Goal: Task Accomplishment & Management: Use online tool/utility

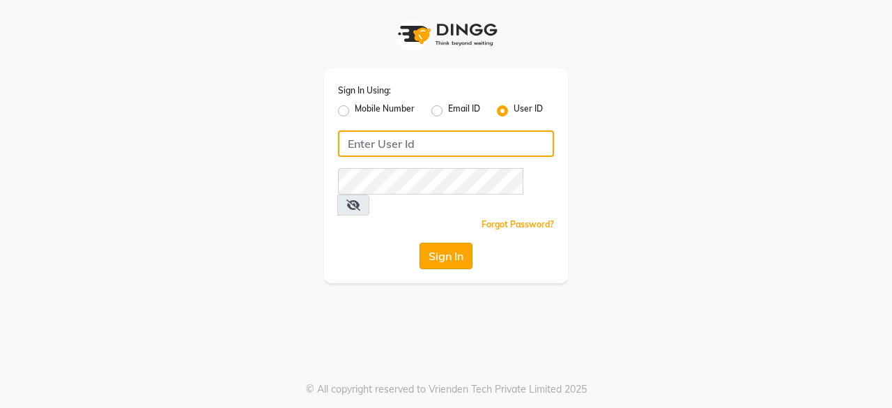
type input "Sreediya"
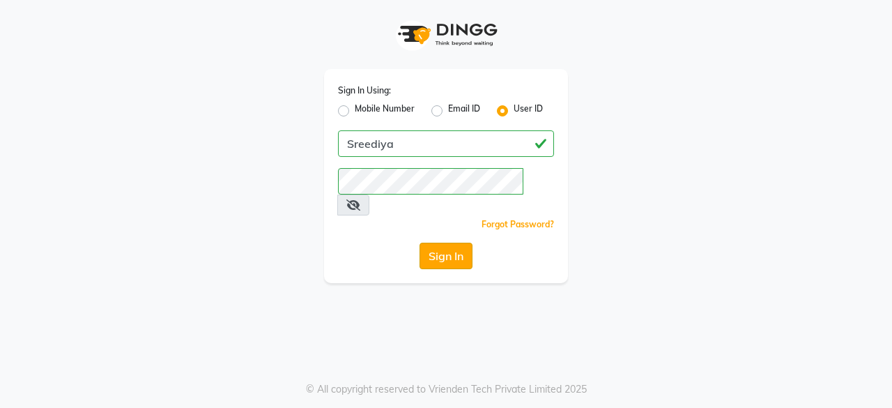
click at [452, 243] on button "Sign In" at bounding box center [446, 256] width 53 height 26
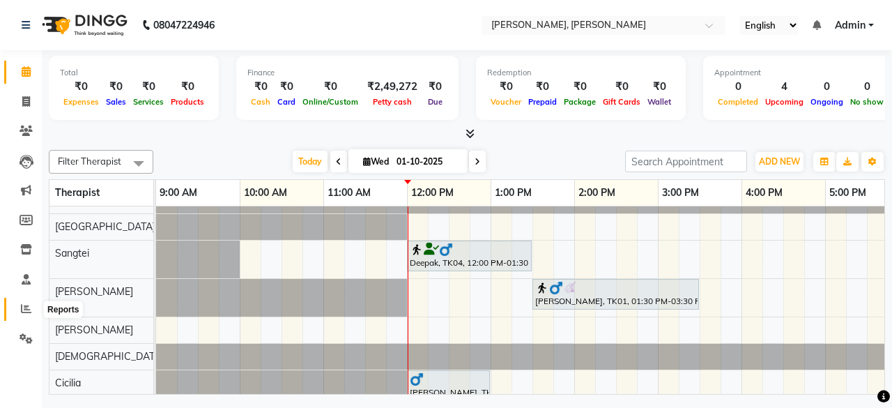
click at [25, 316] on span at bounding box center [26, 309] width 24 height 16
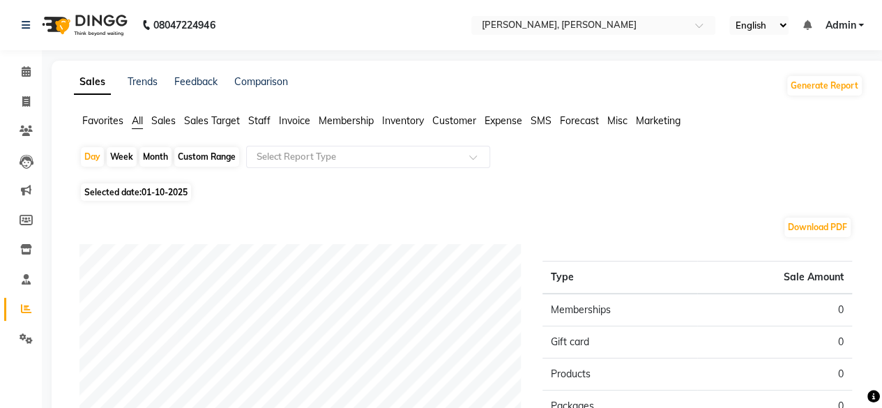
click at [442, 122] on span "Customer" at bounding box center [454, 120] width 44 height 13
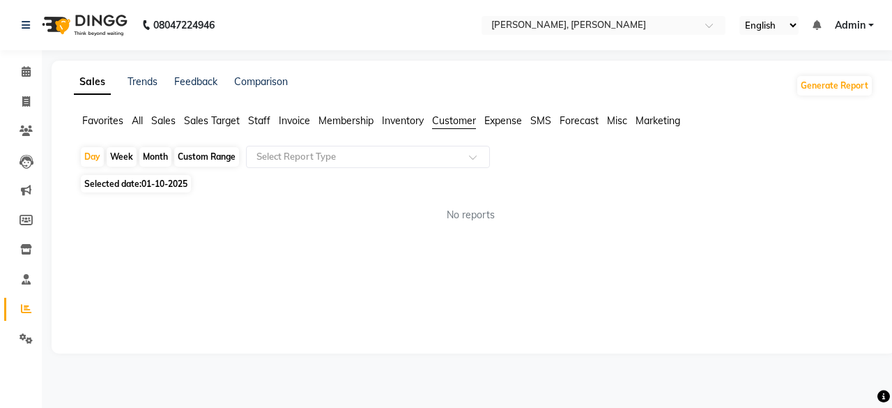
click at [206, 155] on div "Custom Range" at bounding box center [206, 157] width 65 height 20
select select "10"
select select "2025"
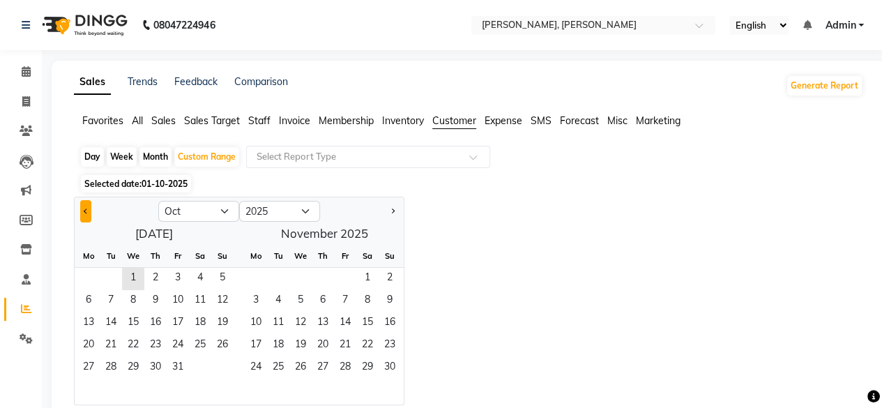
click at [84, 210] on span "Previous month" at bounding box center [86, 210] width 5 height 5
select select "9"
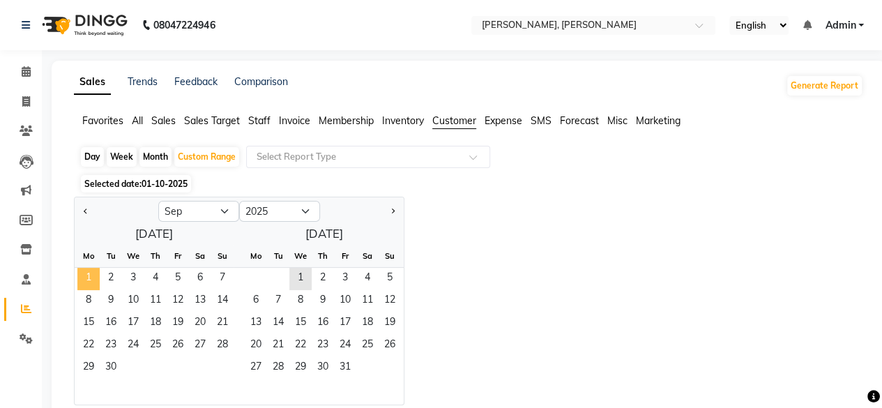
click at [89, 276] on span "1" at bounding box center [88, 279] width 22 height 22
click at [110, 369] on span "30" at bounding box center [111, 368] width 22 height 22
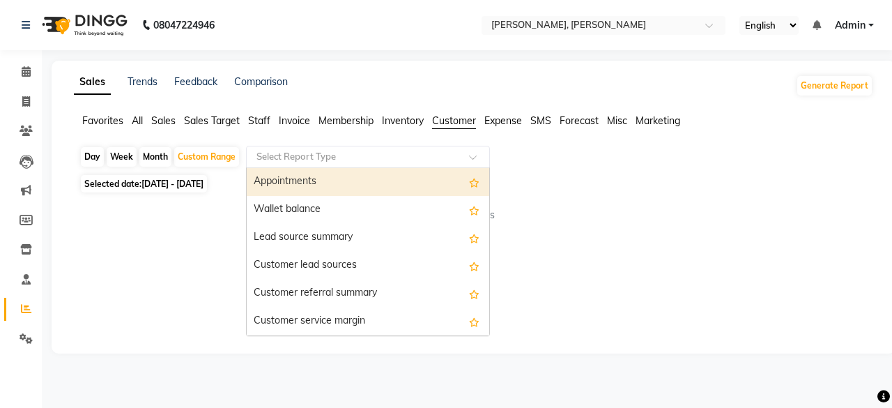
click at [392, 158] on input "text" at bounding box center [354, 157] width 201 height 14
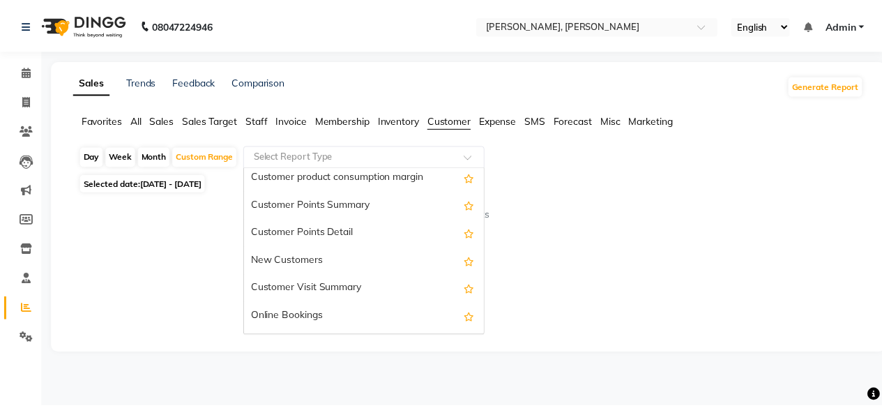
scroll to position [195, 0]
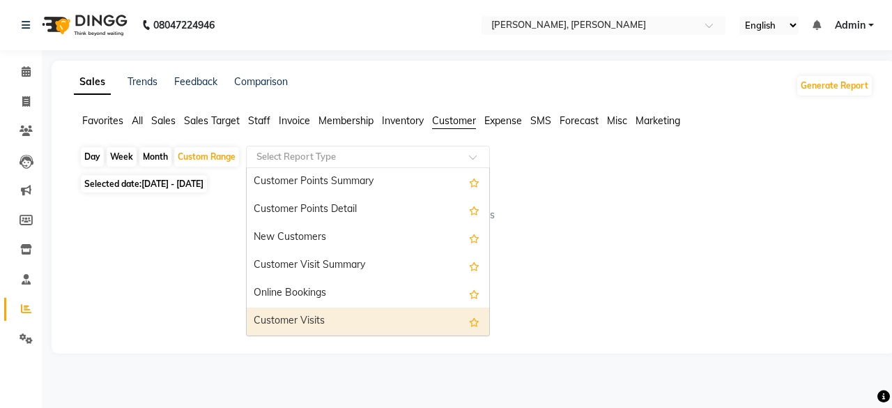
click at [350, 314] on div "Customer Visits" at bounding box center [368, 321] width 243 height 28
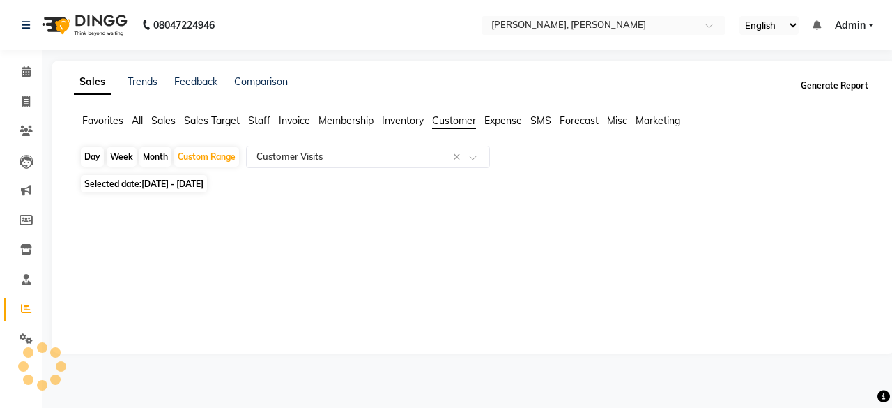
click at [821, 84] on button "Generate Report" at bounding box center [835, 86] width 75 height 20
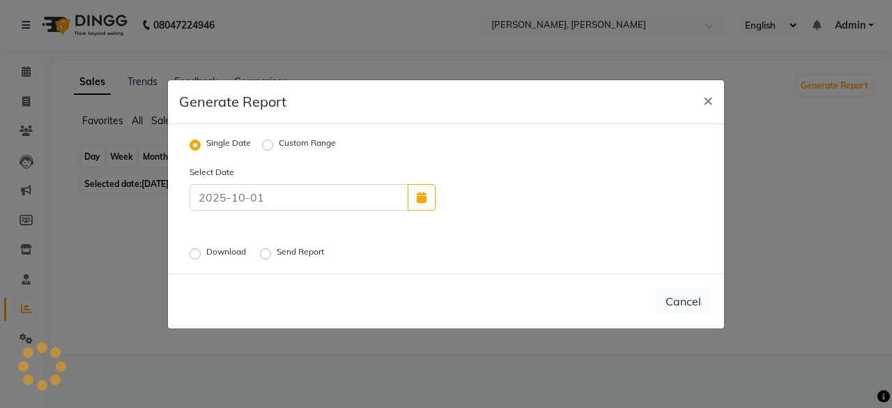
click at [279, 146] on label "Custom Range" at bounding box center [307, 145] width 57 height 17
click at [269, 146] on input "Custom Range" at bounding box center [270, 144] width 10 height 10
radio input "true"
select select "10"
select select "2025"
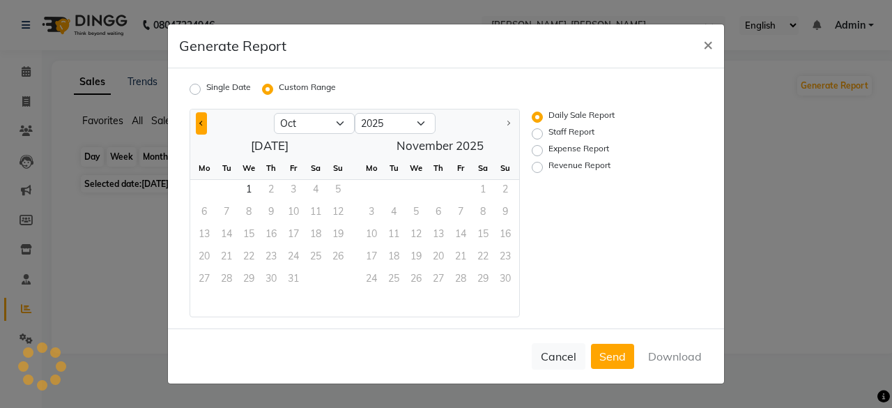
click at [197, 125] on button "Previous month" at bounding box center [201, 123] width 11 height 22
select select "9"
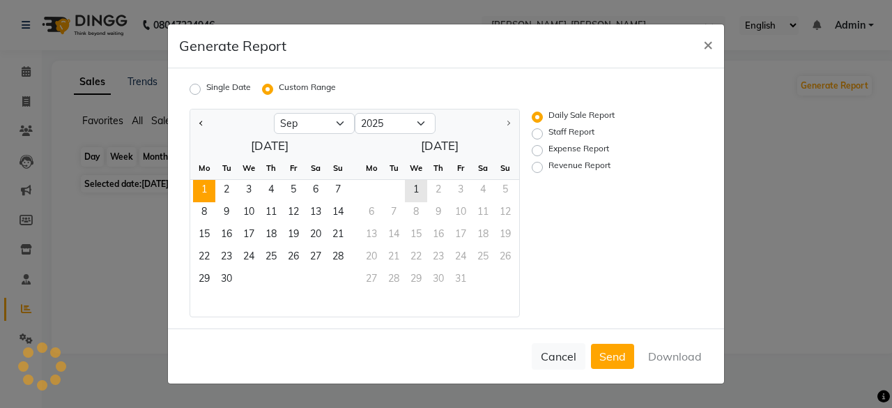
click at [201, 197] on span "1" at bounding box center [204, 191] width 22 height 22
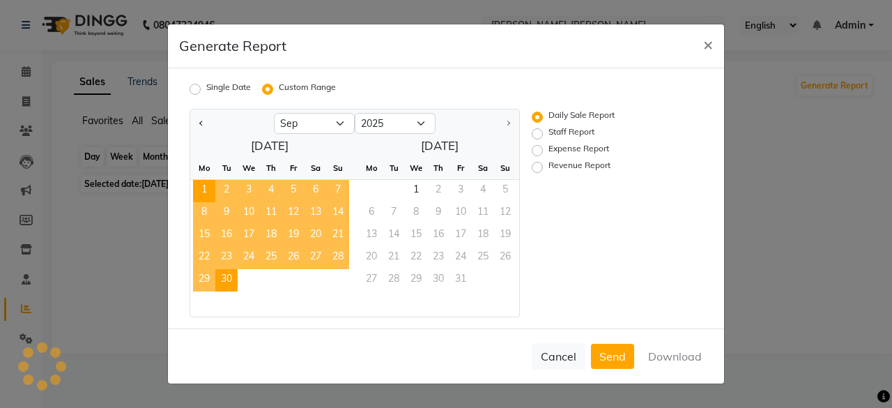
click at [230, 286] on span "30" at bounding box center [226, 280] width 22 height 22
select select "full_report"
select select "csv"
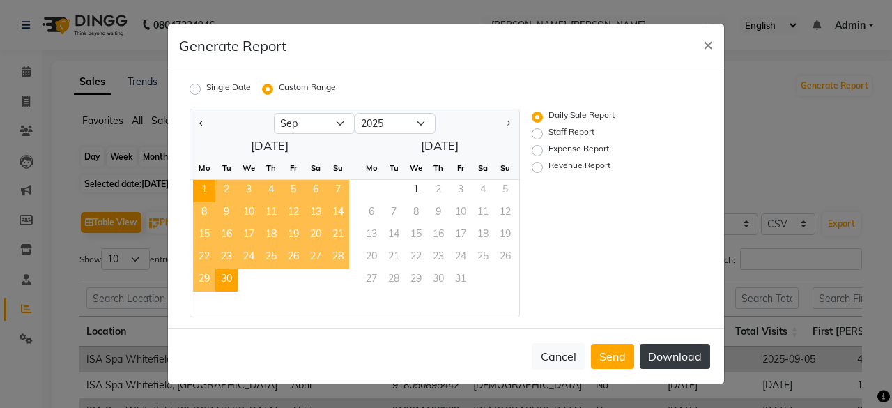
click at [672, 351] on button "Download" at bounding box center [675, 356] width 70 height 25
click at [712, 44] on span "×" at bounding box center [708, 43] width 10 height 21
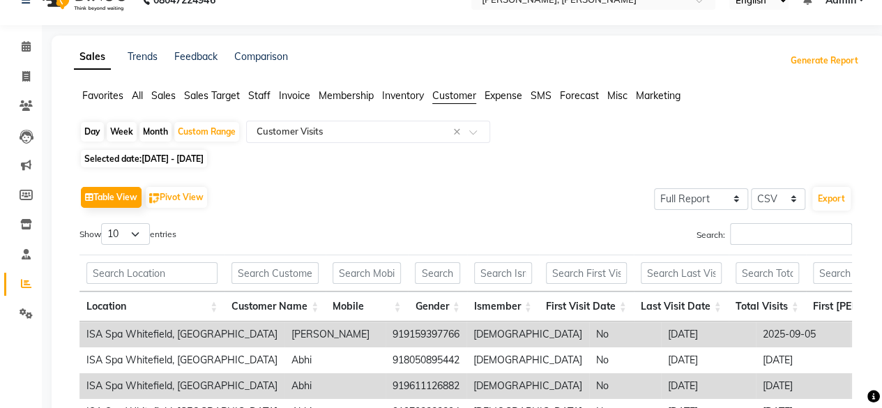
scroll to position [91, 0]
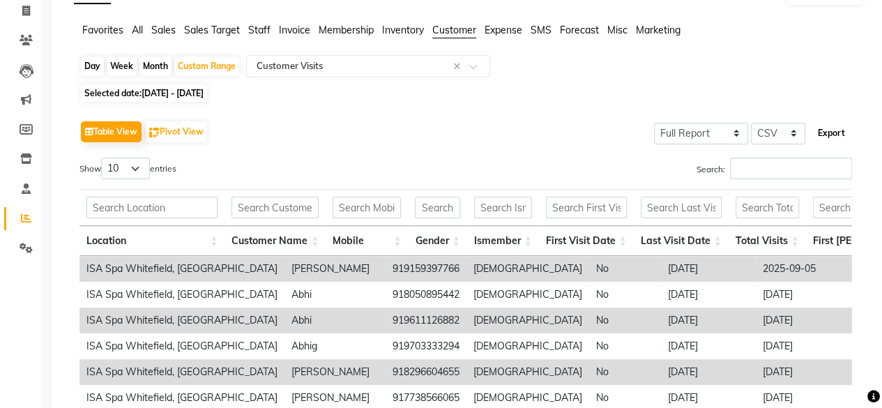
click at [835, 132] on button "Export" at bounding box center [831, 133] width 38 height 24
click at [211, 32] on span "Sales Target" at bounding box center [212, 30] width 56 height 13
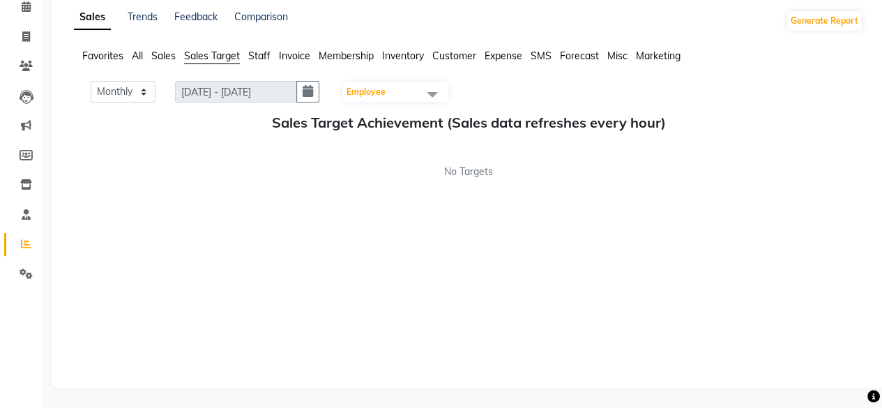
click at [160, 61] on span "Sales" at bounding box center [163, 55] width 24 height 13
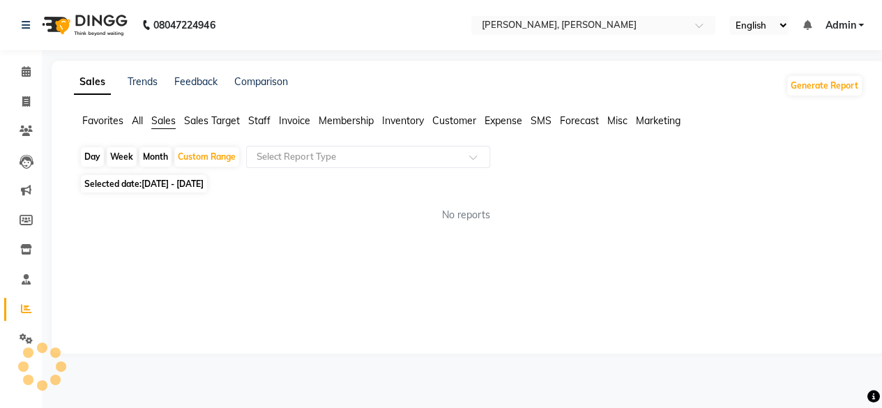
scroll to position [0, 0]
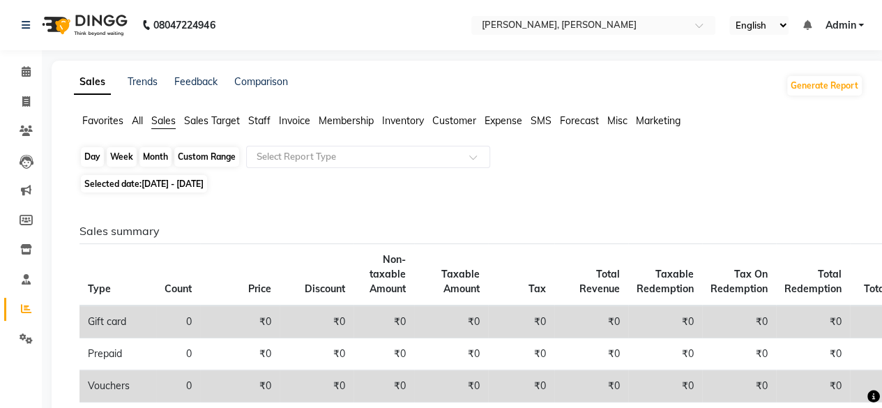
click at [219, 156] on div "Custom Range" at bounding box center [206, 157] width 65 height 20
select select "9"
select select "2025"
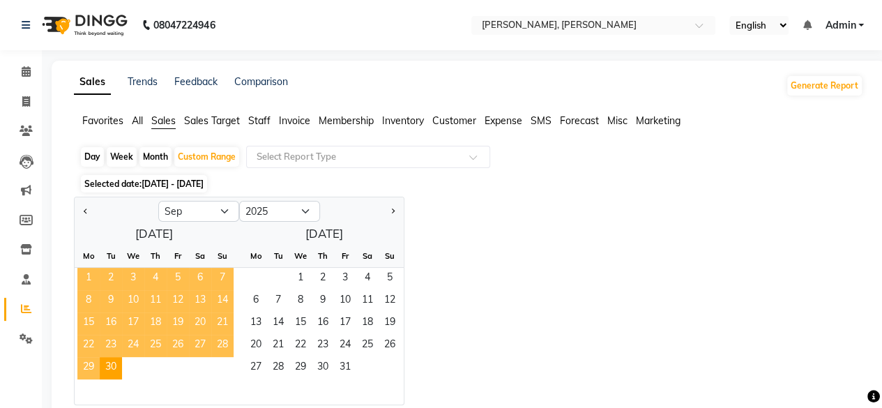
click at [84, 278] on span "1" at bounding box center [88, 279] width 22 height 22
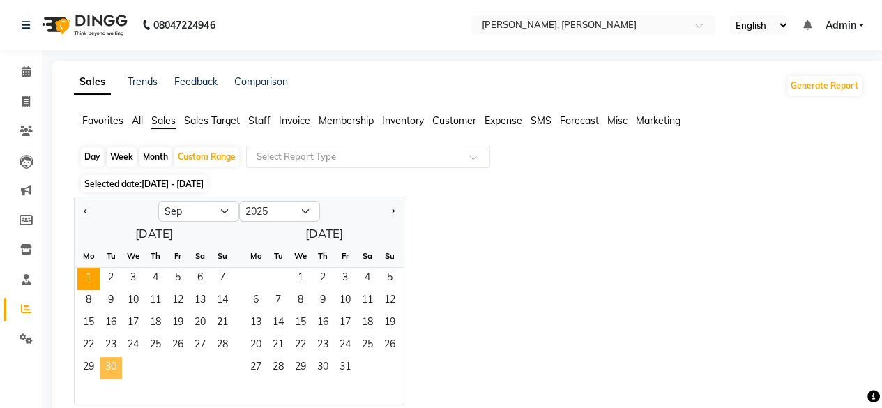
click at [116, 363] on span "30" at bounding box center [111, 368] width 22 height 22
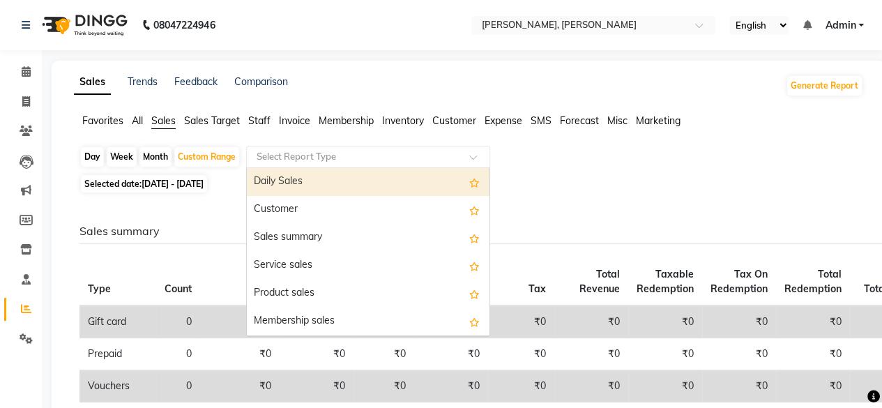
click at [457, 153] on div at bounding box center [368, 157] width 243 height 14
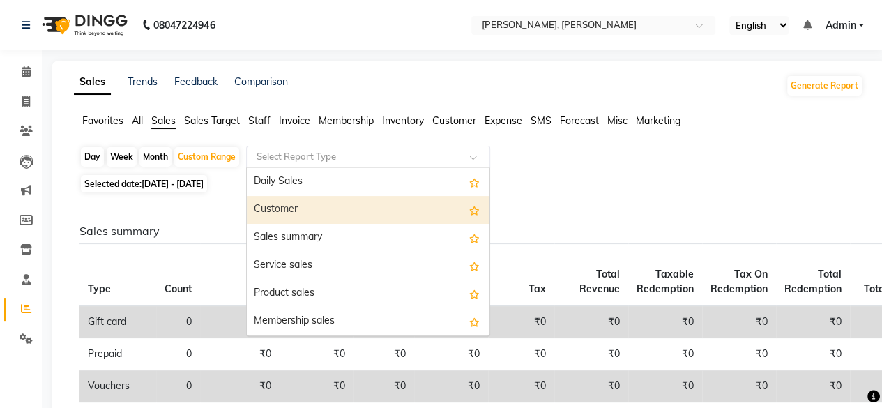
click at [425, 204] on div "Customer" at bounding box center [368, 210] width 243 height 28
select select "full_report"
select select "csv"
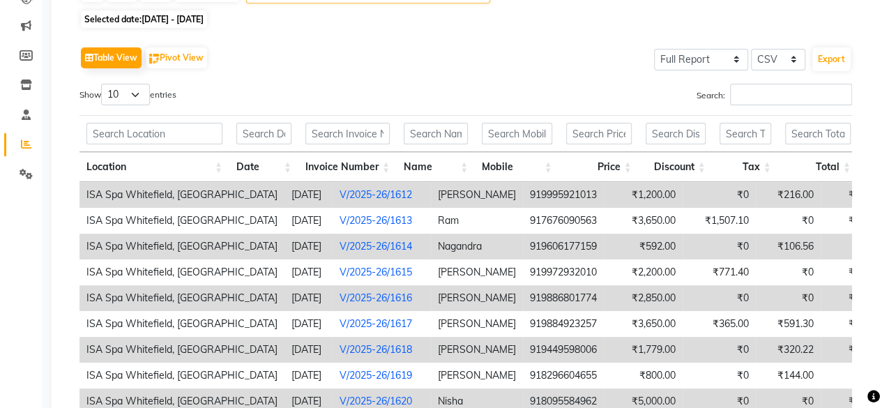
scroll to position [161, 0]
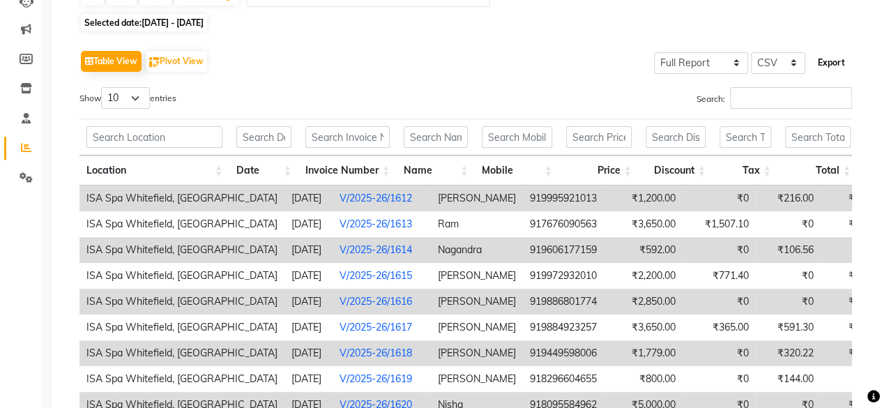
click at [839, 68] on button "Export" at bounding box center [831, 63] width 38 height 24
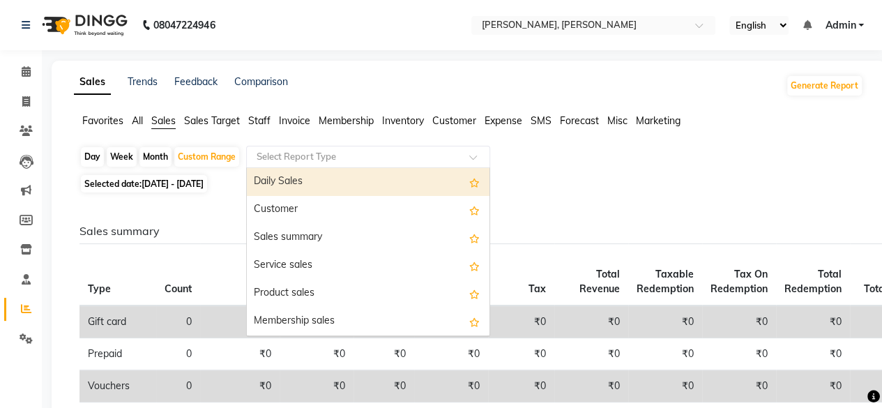
click at [473, 157] on span at bounding box center [477, 161] width 17 height 14
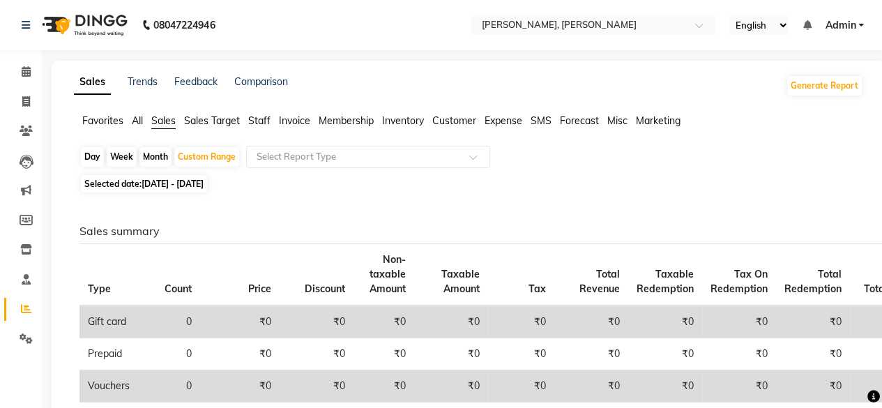
click at [448, 125] on span "Customer" at bounding box center [454, 120] width 44 height 13
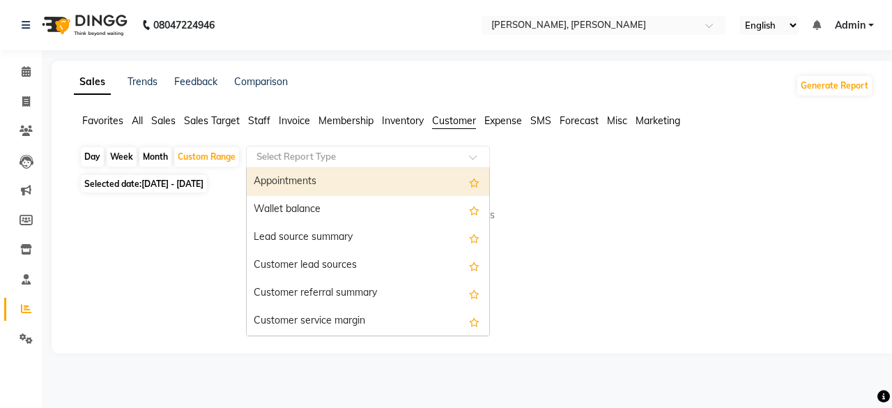
click at [358, 154] on input "text" at bounding box center [354, 157] width 201 height 14
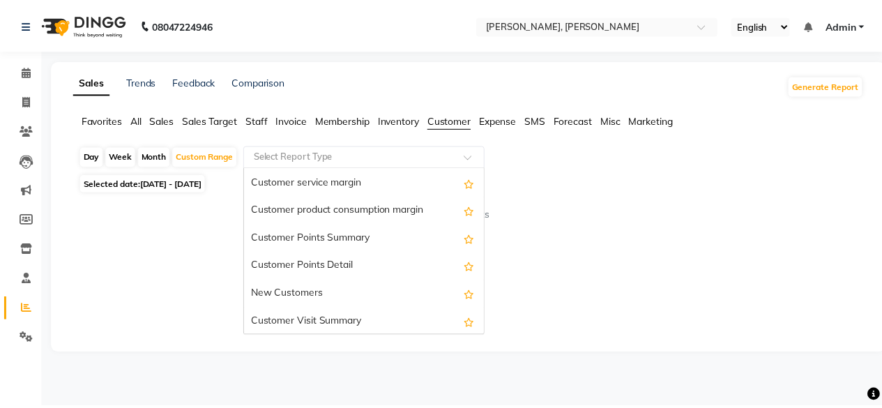
scroll to position [195, 0]
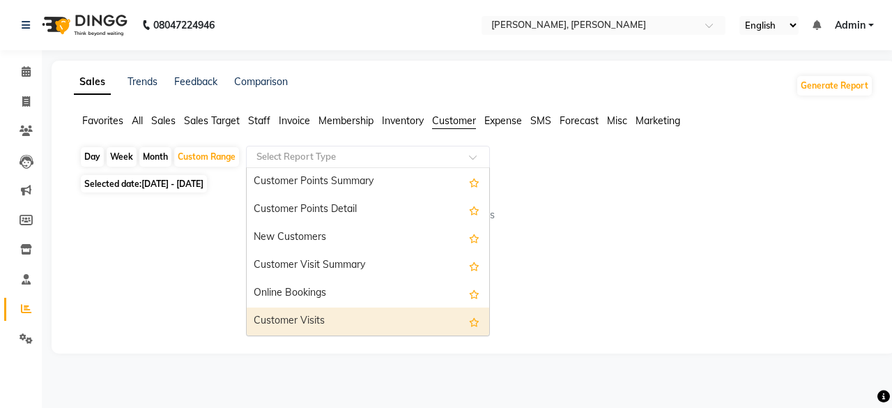
click at [332, 321] on div "Customer Visits" at bounding box center [368, 321] width 243 height 28
select select "full_report"
select select "csv"
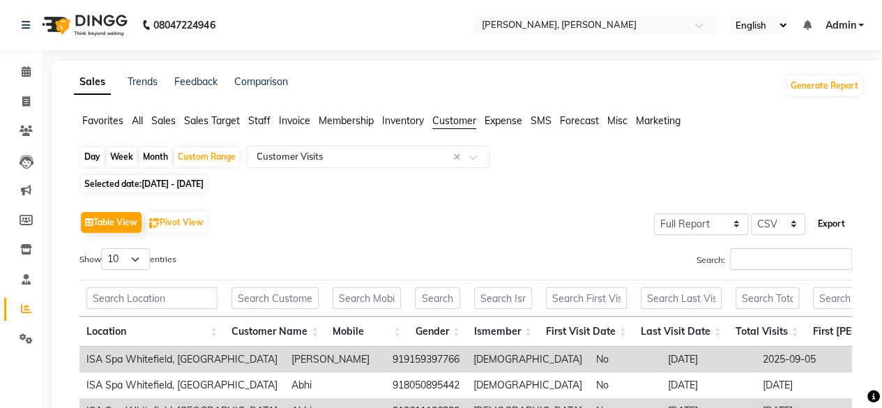
click at [829, 227] on button "Export" at bounding box center [831, 224] width 38 height 24
click at [167, 123] on span "Sales" at bounding box center [163, 120] width 24 height 13
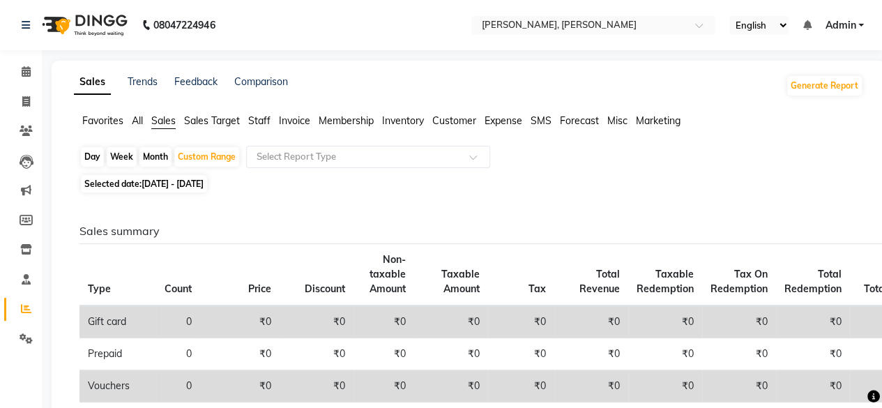
click at [135, 121] on span "All" at bounding box center [137, 120] width 11 height 13
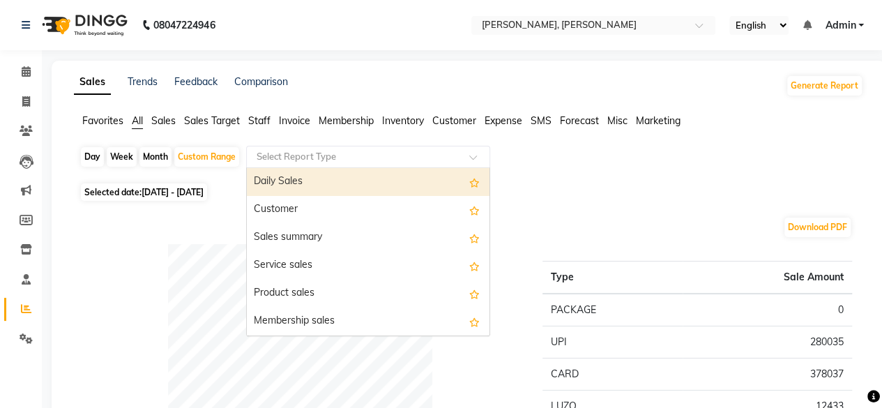
click at [450, 165] on div "Select Report Type" at bounding box center [368, 157] width 244 height 22
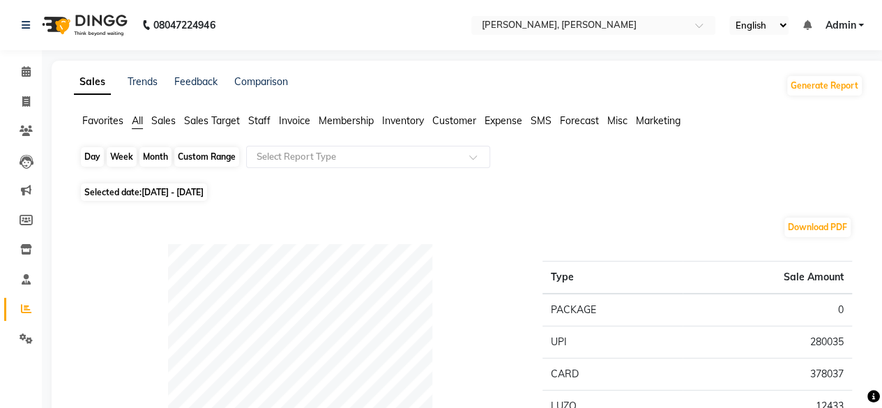
click at [231, 160] on div "Custom Range" at bounding box center [206, 157] width 65 height 20
select select "9"
select select "2025"
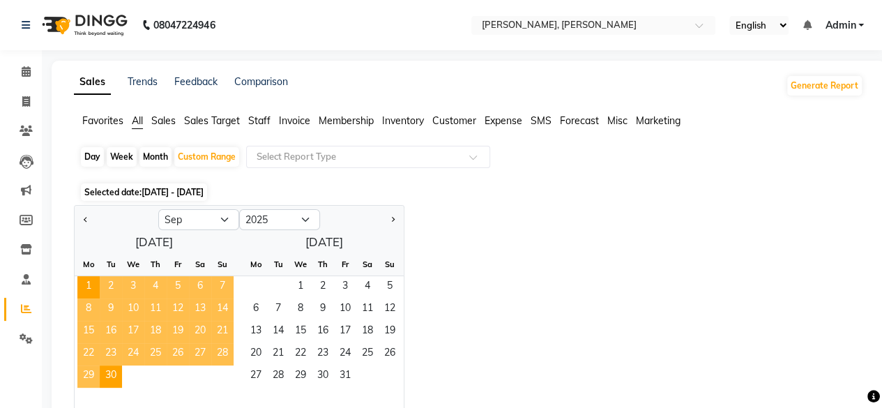
click at [496, 185] on div "Selected date: [DATE] - [DATE]" at bounding box center [471, 192] width 784 height 15
click at [150, 160] on div "Month" at bounding box center [155, 157] width 32 height 20
select select "9"
select select "2025"
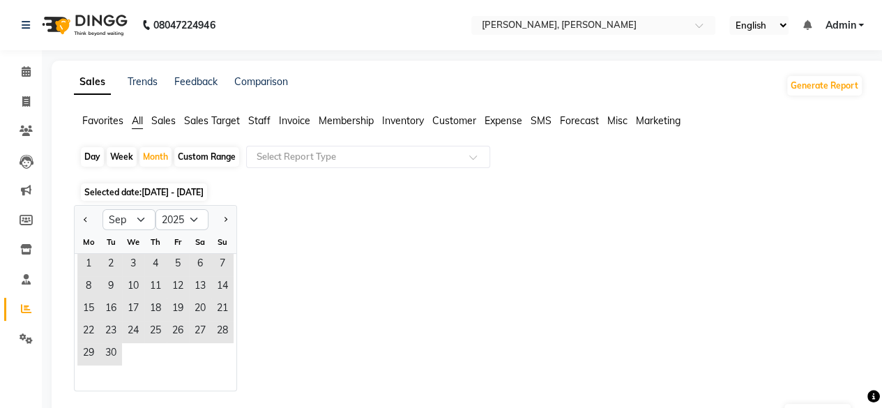
click at [205, 160] on div "Custom Range" at bounding box center [206, 157] width 65 height 20
select select "9"
select select "2025"
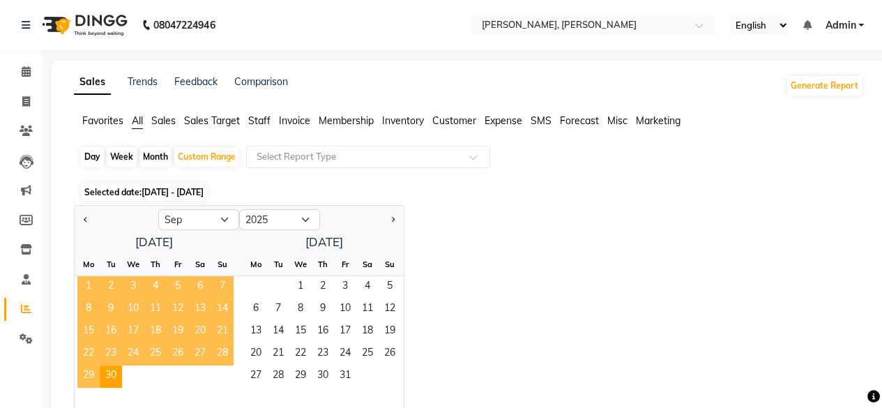
click at [87, 283] on span "1" at bounding box center [88, 287] width 22 height 22
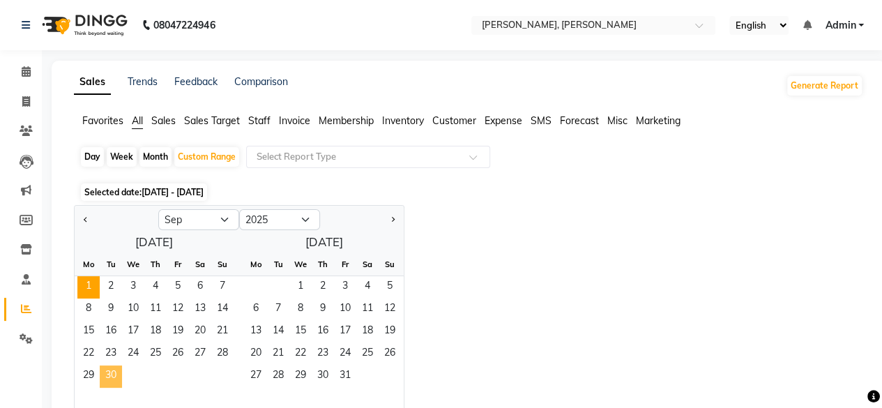
click at [109, 367] on span "30" at bounding box center [111, 376] width 22 height 22
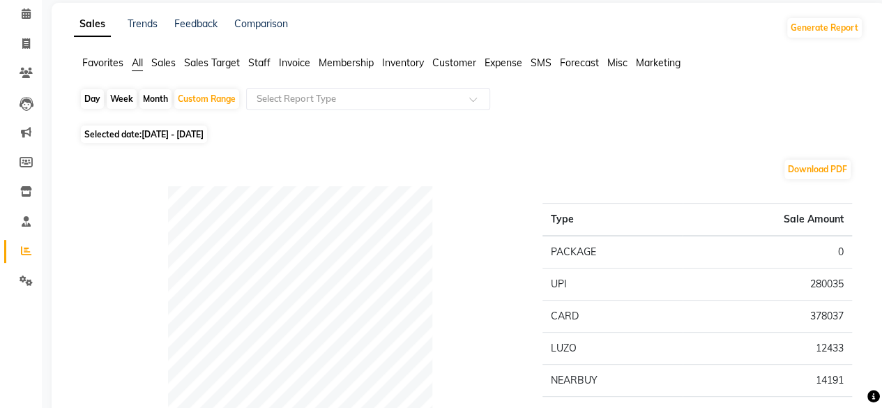
scroll to position [0, 0]
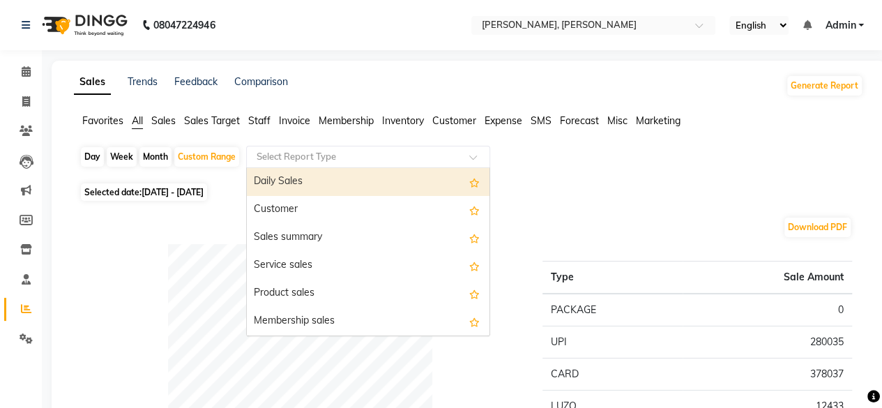
click at [349, 154] on input "text" at bounding box center [354, 157] width 201 height 14
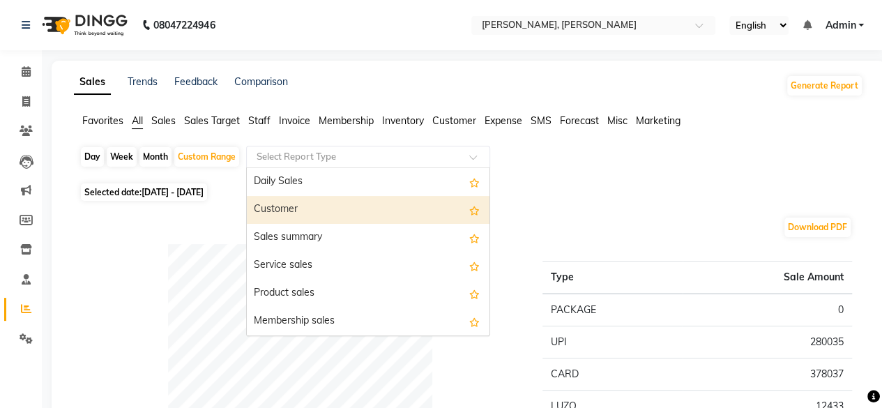
click at [328, 208] on div "Customer" at bounding box center [368, 210] width 243 height 28
select select "full_report"
select select "csv"
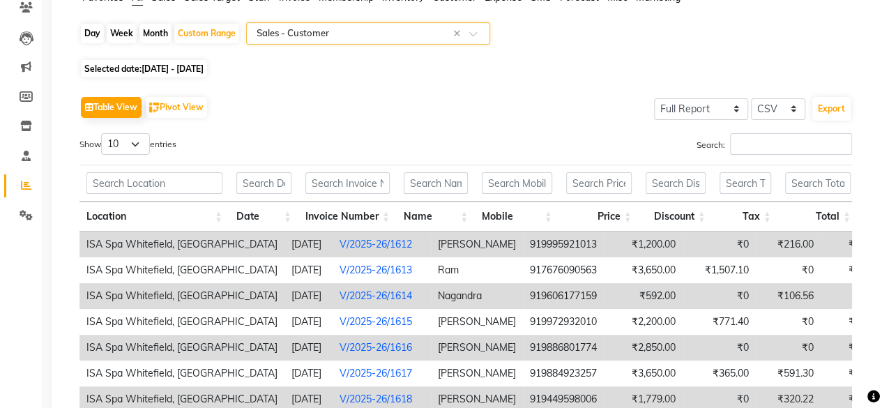
scroll to position [112, 0]
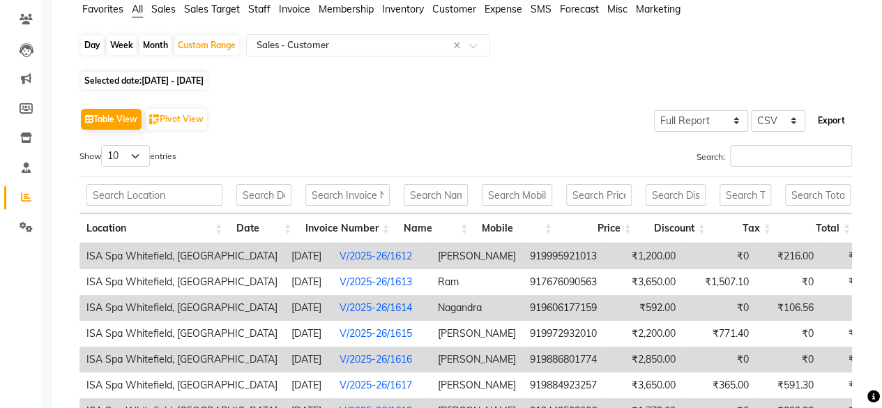
click at [832, 114] on button "Export" at bounding box center [831, 121] width 38 height 24
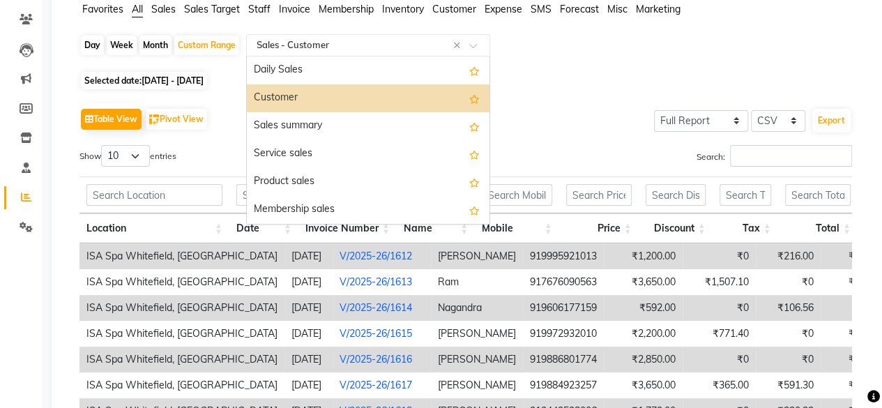
click at [292, 47] on input "text" at bounding box center [354, 45] width 201 height 14
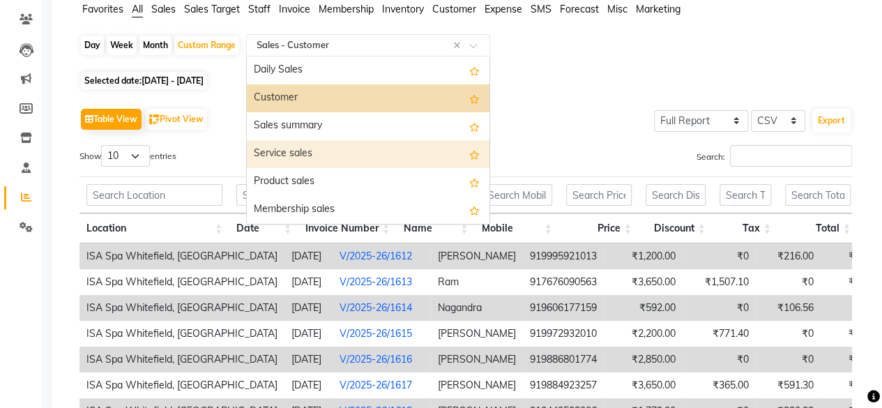
click at [333, 155] on div "Service sales" at bounding box center [368, 154] width 243 height 28
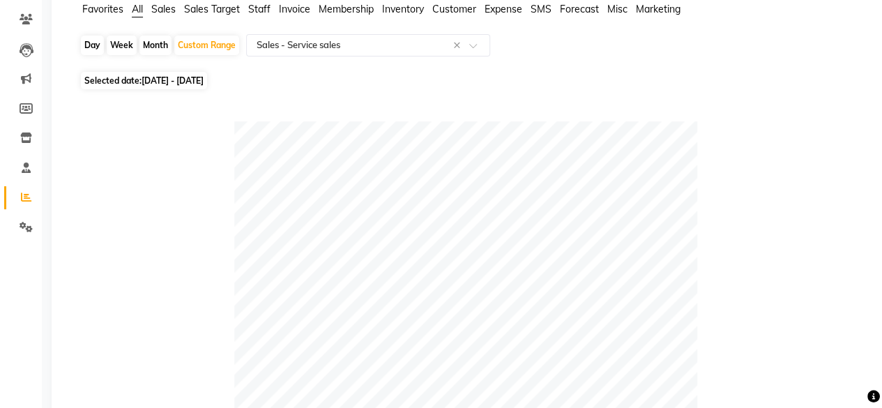
click at [165, 8] on span "Sales" at bounding box center [163, 9] width 24 height 13
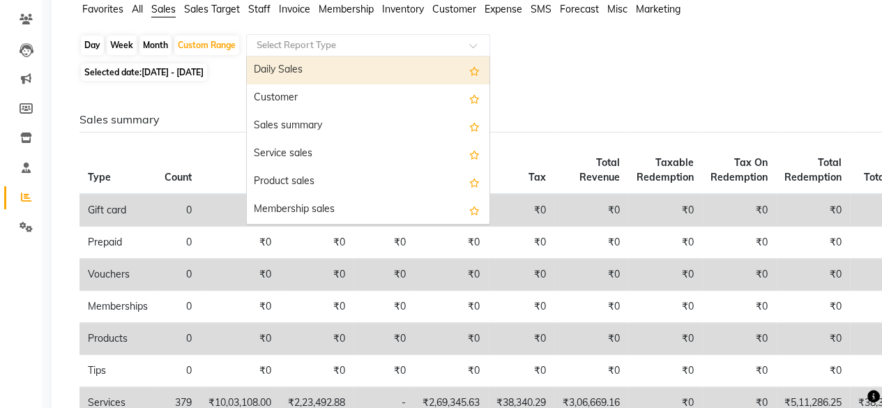
click at [318, 40] on input "text" at bounding box center [354, 45] width 201 height 14
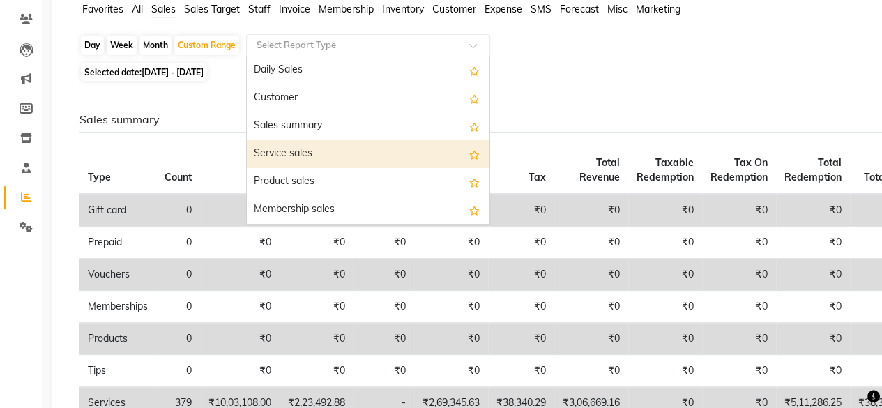
click at [358, 155] on div "Service sales" at bounding box center [368, 154] width 243 height 28
select select "full_report"
select select "csv"
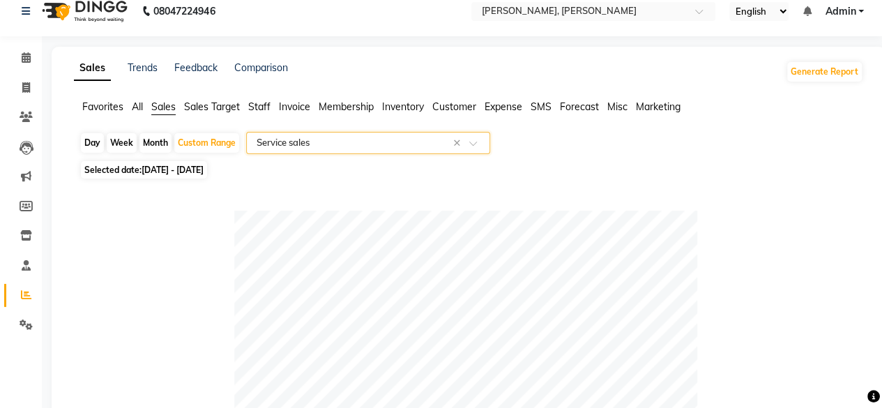
scroll to position [18, 0]
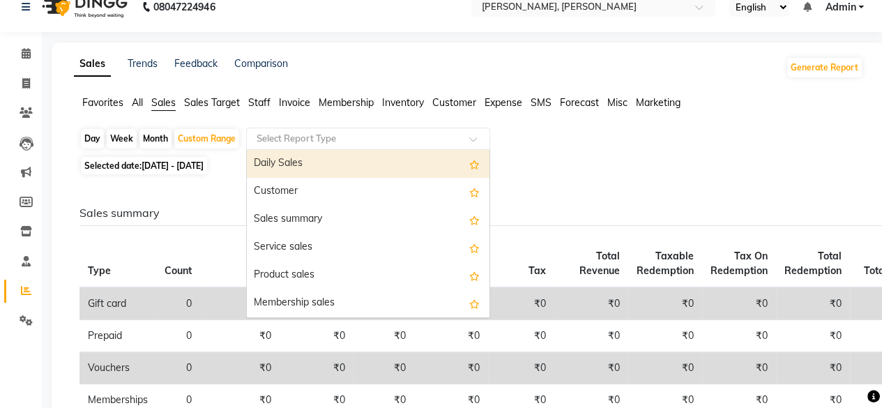
click at [455, 138] on div at bounding box center [368, 139] width 243 height 14
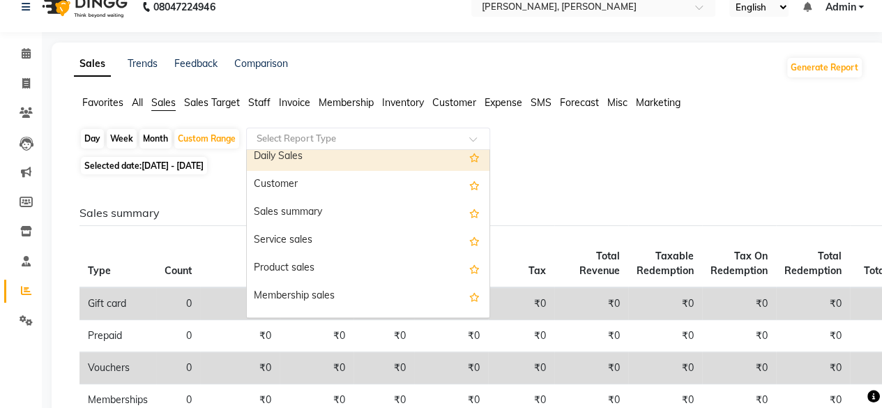
scroll to position [0, 0]
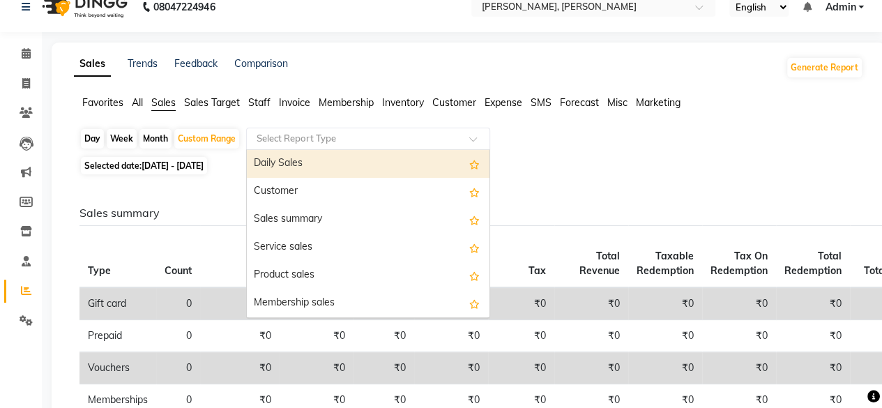
click at [388, 170] on div "Daily Sales" at bounding box center [368, 164] width 243 height 28
select select "full_report"
select select "csv"
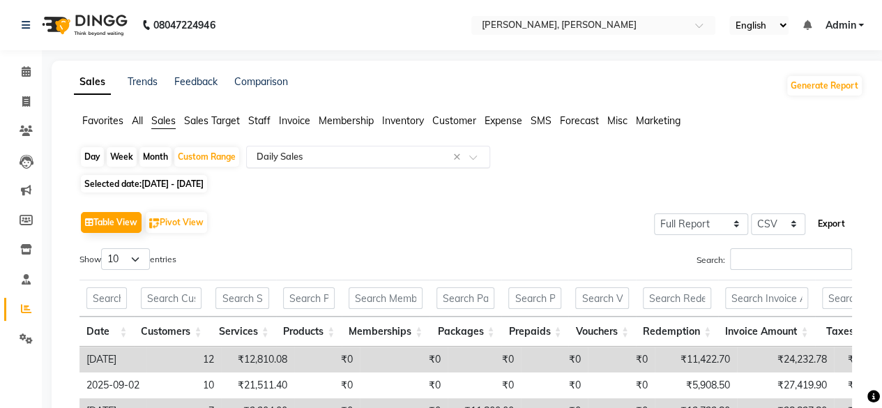
click at [841, 215] on button "Export" at bounding box center [831, 224] width 38 height 24
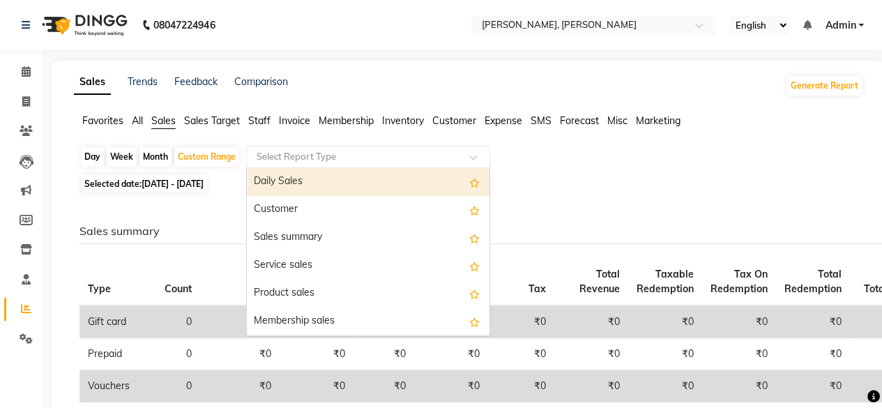
click at [478, 155] on span at bounding box center [477, 161] width 17 height 14
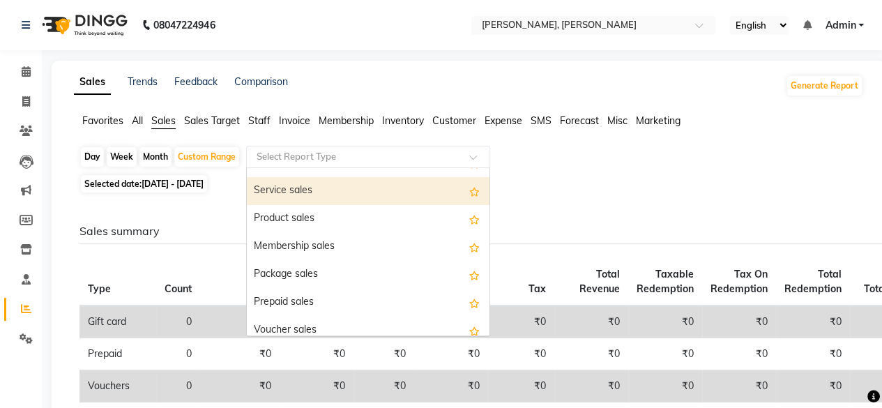
scroll to position [76, 0]
click at [371, 182] on div "Service sales" at bounding box center [368, 190] width 243 height 28
select select "full_report"
select select "csv"
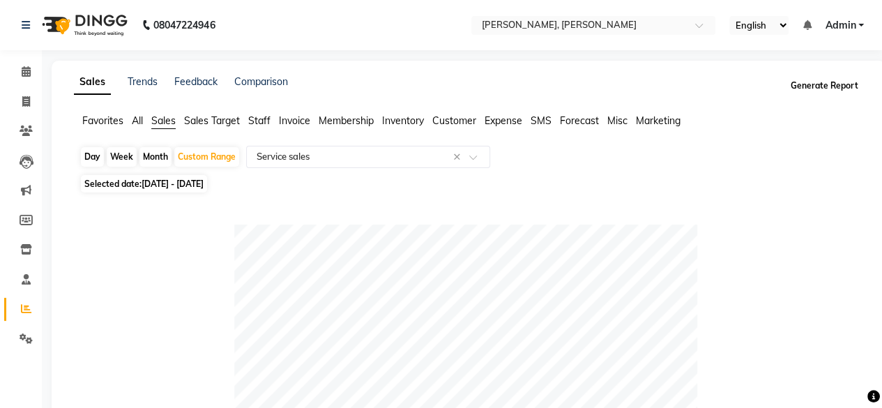
click at [821, 83] on button "Generate Report" at bounding box center [824, 86] width 75 height 20
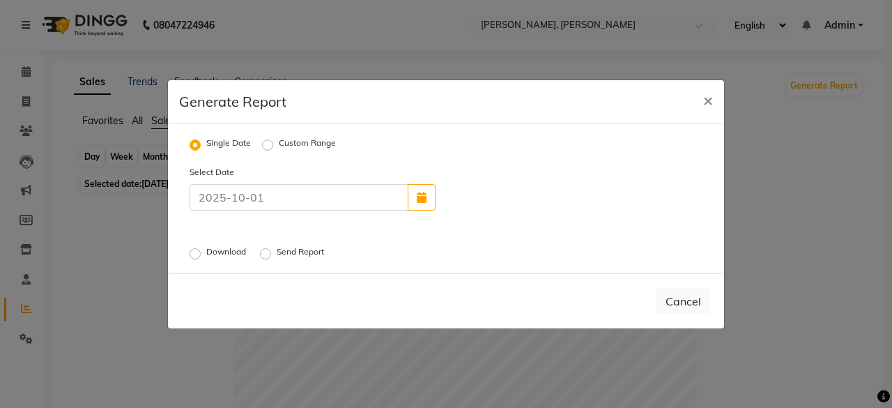
click at [279, 144] on label "Custom Range" at bounding box center [307, 145] width 57 height 17
click at [267, 144] on input "Custom Range" at bounding box center [270, 144] width 10 height 10
radio input "true"
select select "10"
select select "2025"
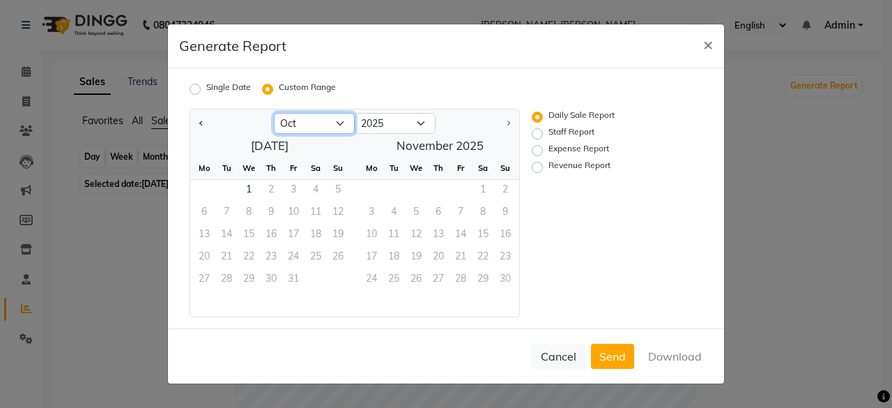
click at [335, 123] on select "Jan Feb Mar Apr May Jun [DATE] Aug Sep Oct" at bounding box center [314, 123] width 81 height 21
select select "9"
click at [274, 113] on select "Jan Feb Mar Apr May Jun [DATE] Aug Sep Oct" at bounding box center [314, 123] width 81 height 21
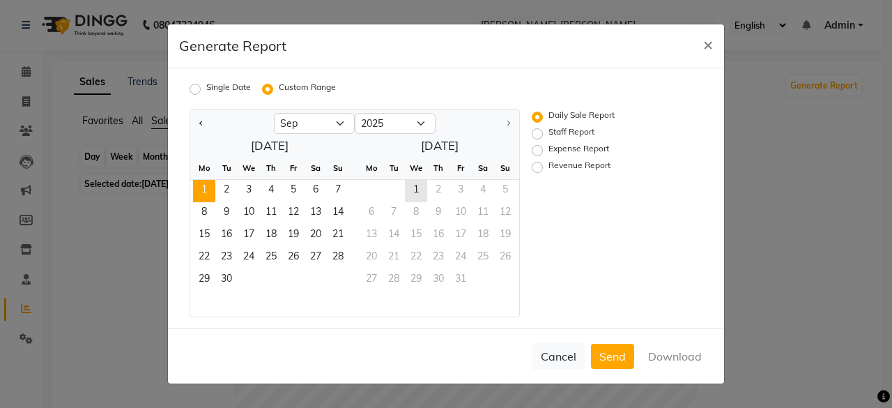
click at [202, 186] on span "1" at bounding box center [204, 191] width 22 height 22
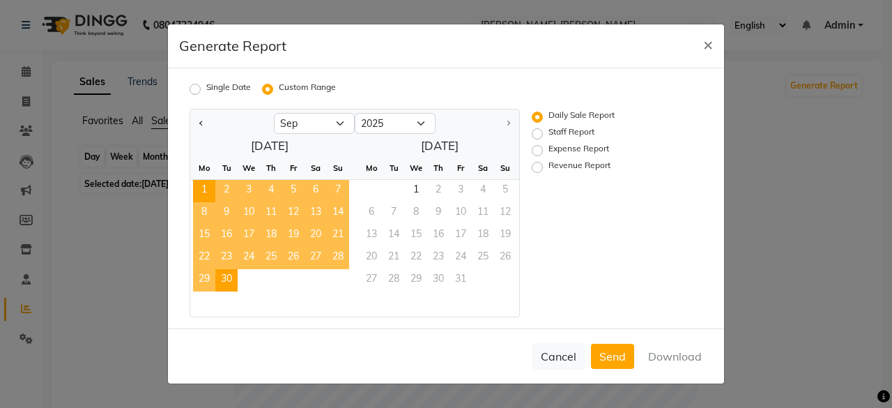
click at [222, 274] on span "30" at bounding box center [226, 280] width 22 height 22
click at [655, 350] on button "Download" at bounding box center [675, 356] width 70 height 25
click at [710, 44] on span "×" at bounding box center [708, 43] width 10 height 21
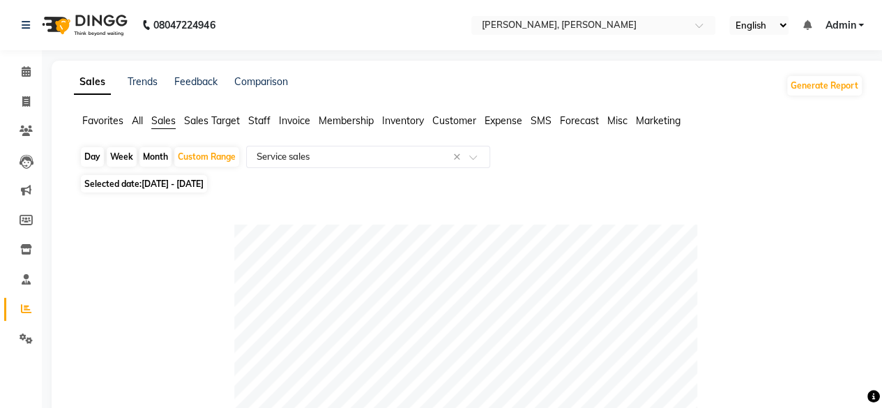
click at [299, 121] on span "Invoice" at bounding box center [294, 120] width 31 height 13
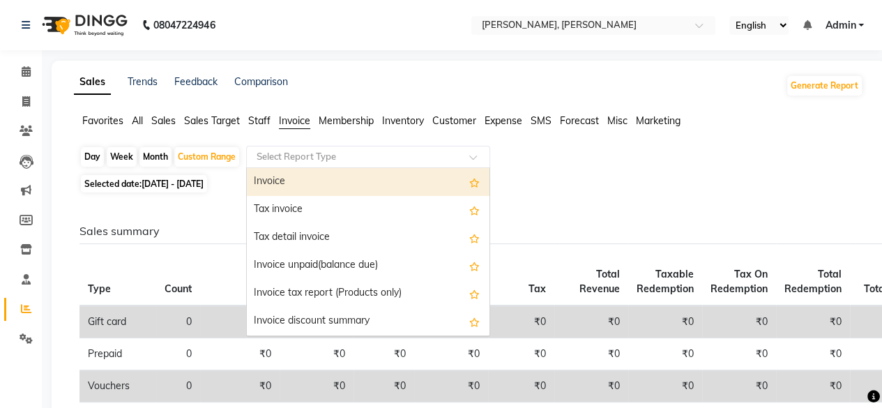
click at [332, 156] on input "text" at bounding box center [354, 157] width 201 height 14
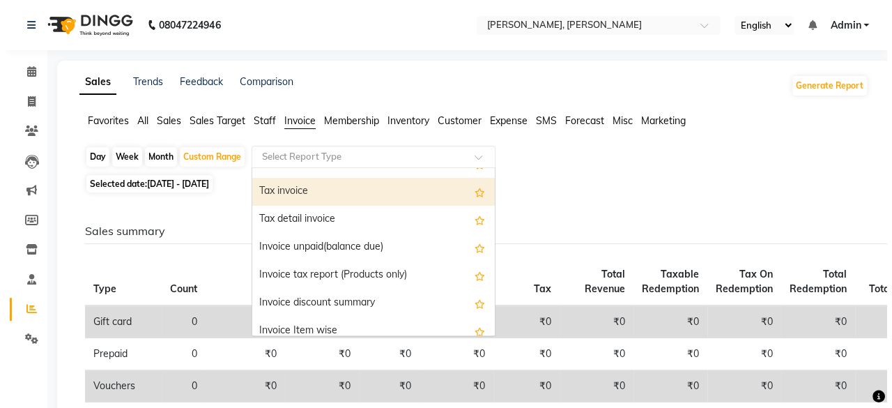
scroll to position [15, 0]
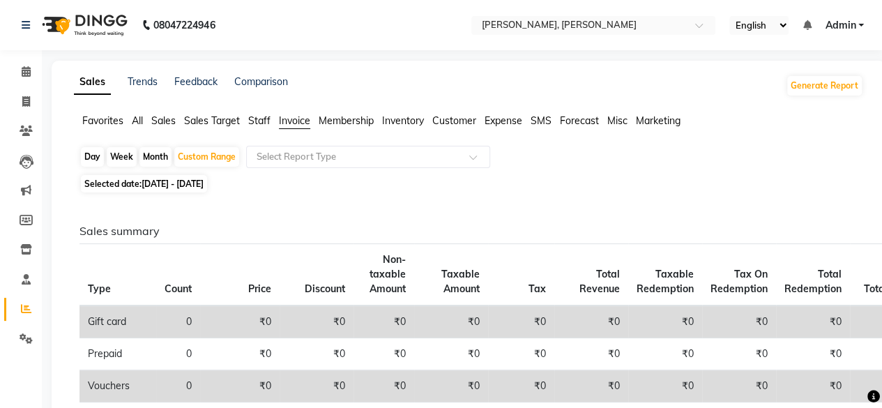
click at [446, 120] on span "Customer" at bounding box center [454, 120] width 44 height 13
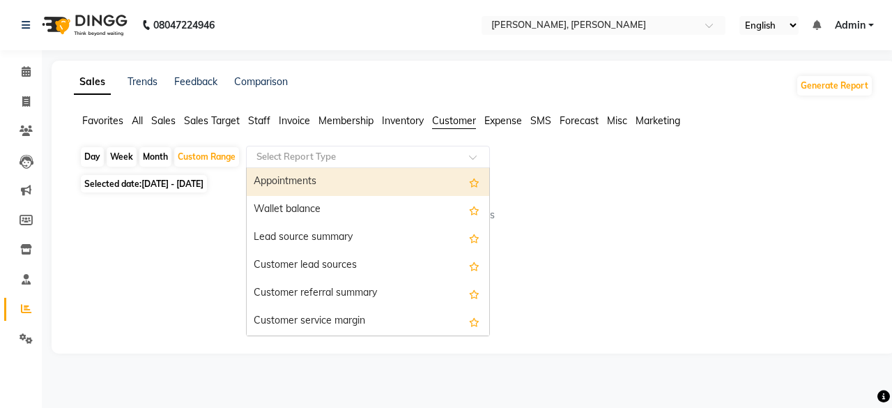
click at [392, 160] on input "text" at bounding box center [354, 157] width 201 height 14
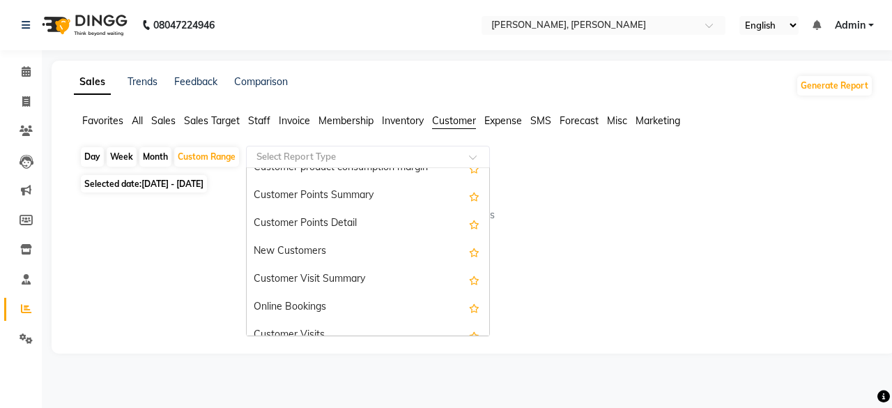
scroll to position [195, 0]
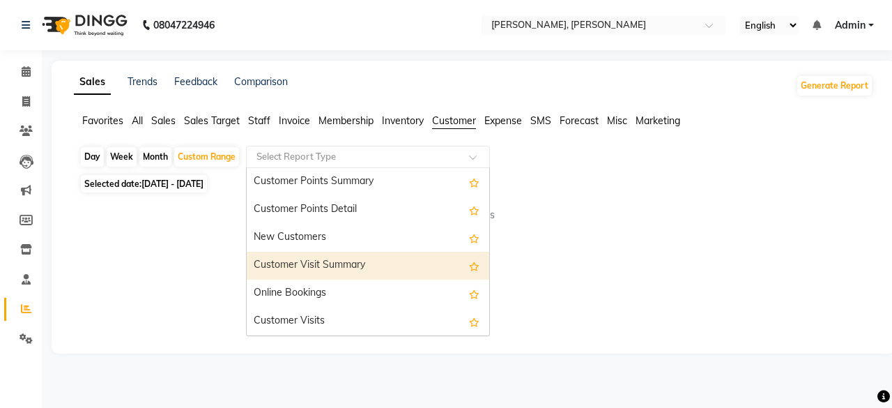
click at [399, 273] on div "Customer Visit Summary" at bounding box center [368, 266] width 243 height 28
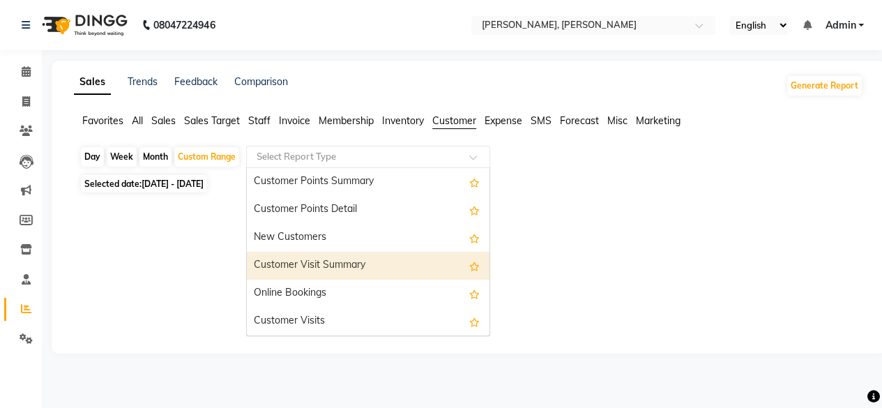
select select "full_report"
select select "csv"
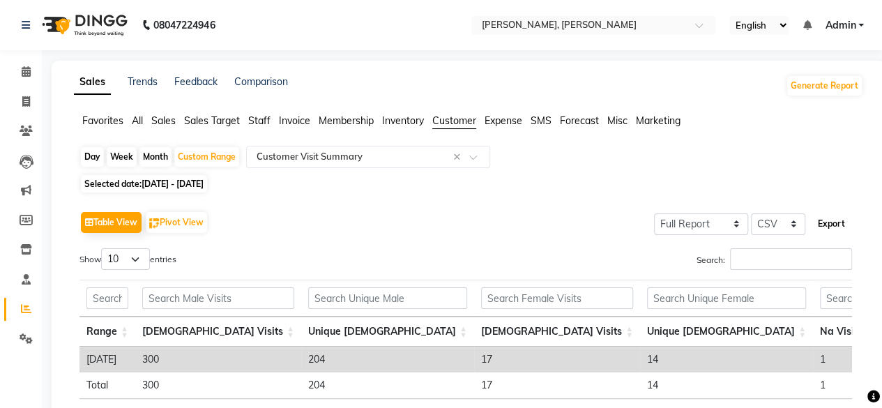
click at [815, 227] on button "Export" at bounding box center [831, 224] width 38 height 24
click at [25, 77] on span at bounding box center [26, 72] width 24 height 16
